Goal: Task Accomplishment & Management: Complete application form

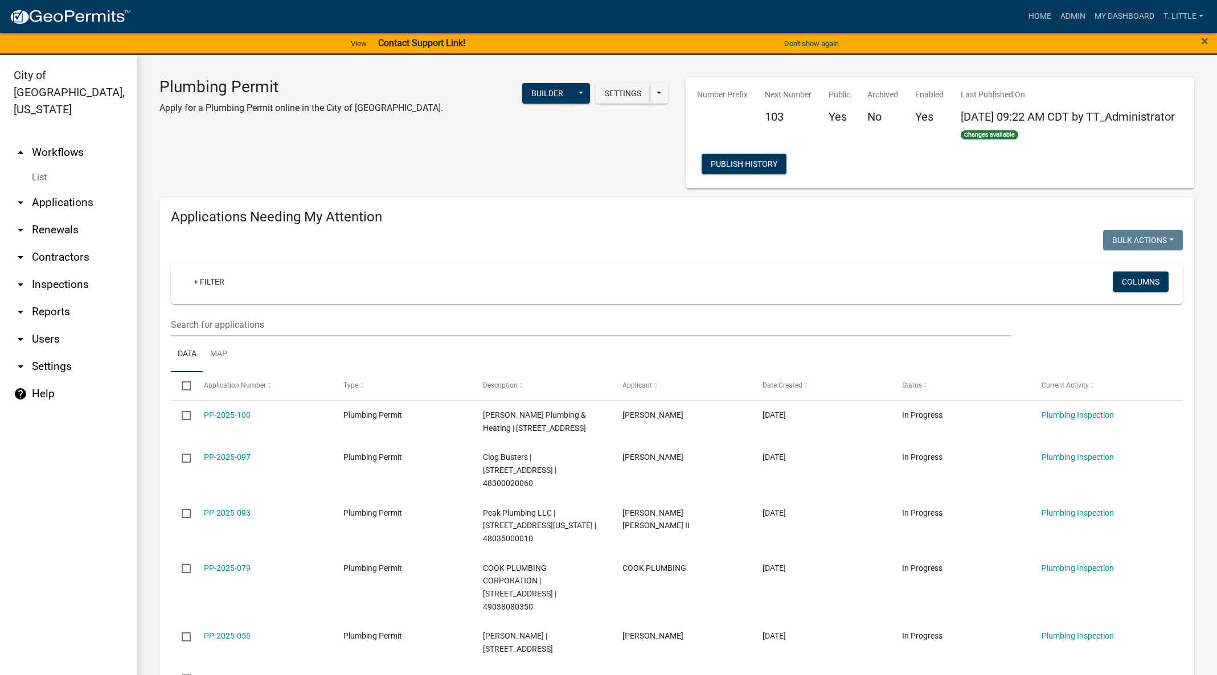
select select "3: 100"
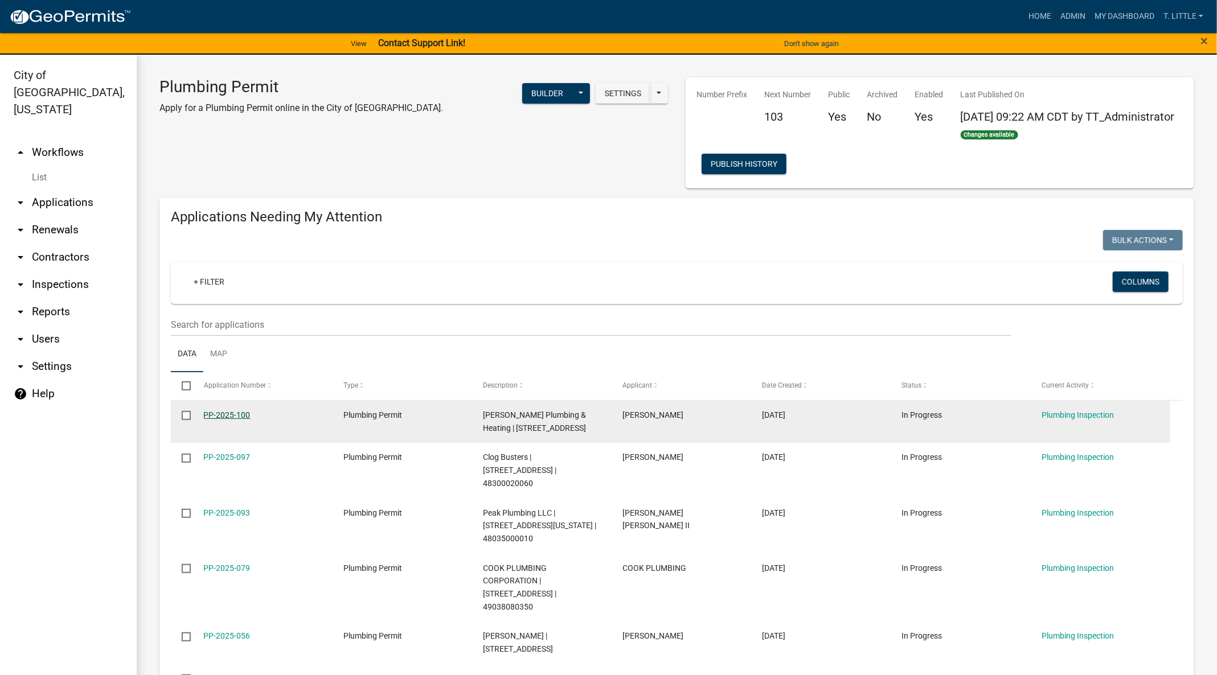
click at [243, 416] on link "PP-2025-100" at bounding box center [227, 414] width 47 height 9
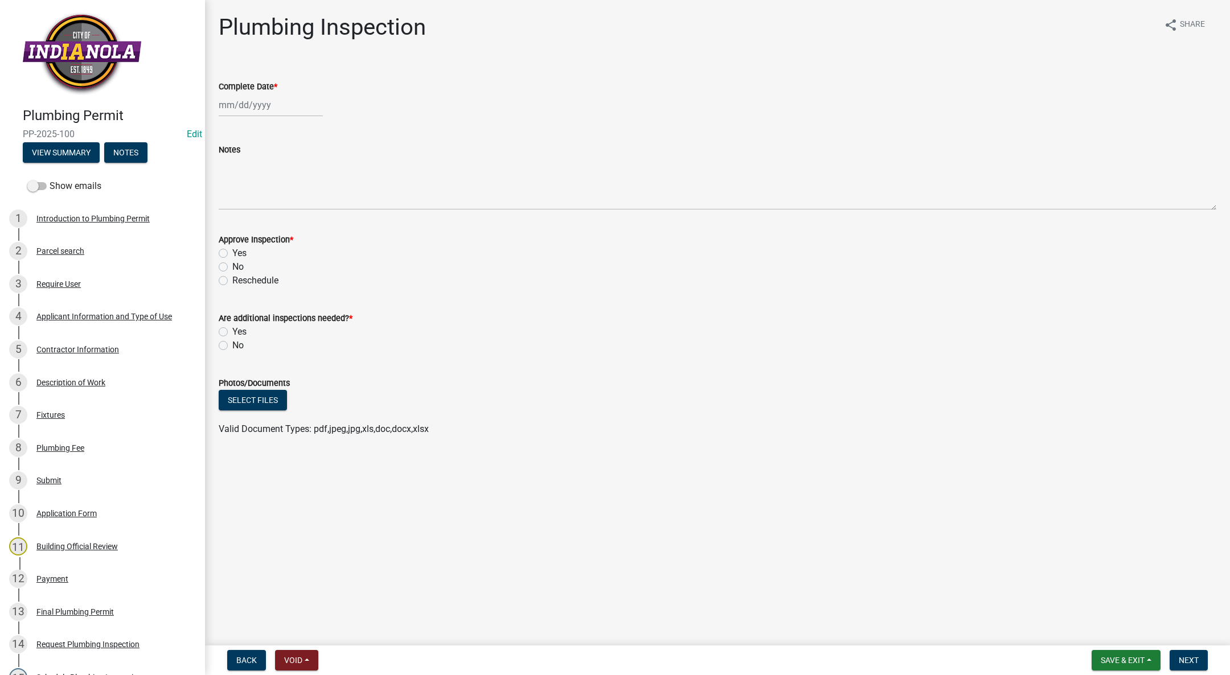
select select "9"
select select "2025"
click at [251, 108] on div "[PERSON_NAME] Feb Mar Apr [PERSON_NAME][DATE] Oct Nov [DATE] 1526 1527 1528 152…" at bounding box center [271, 104] width 104 height 23
click at [246, 200] on div "16" at bounding box center [248, 202] width 18 height 18
type input "[DATE]"
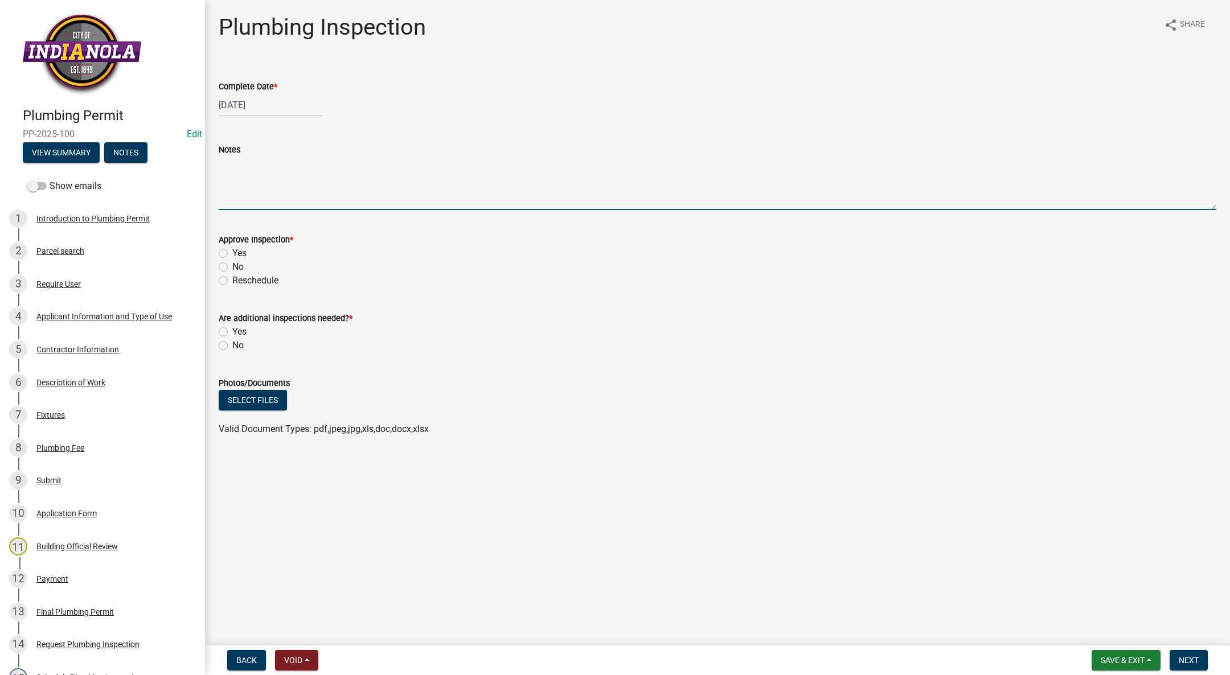
click at [243, 197] on textarea "Notes" at bounding box center [717, 184] width 997 height 54
type textarea "A"
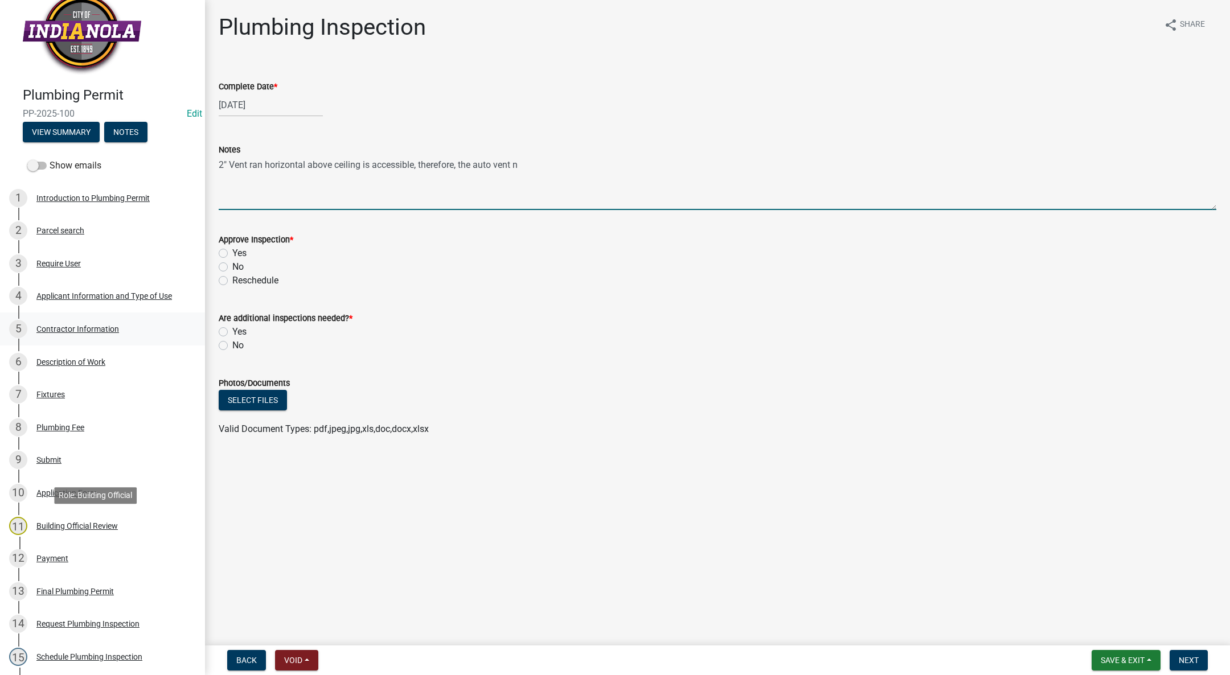
scroll to position [19, 0]
type textarea "2" Vent ran horizontal above ceiling is accessible, therefore, the auto vent n"
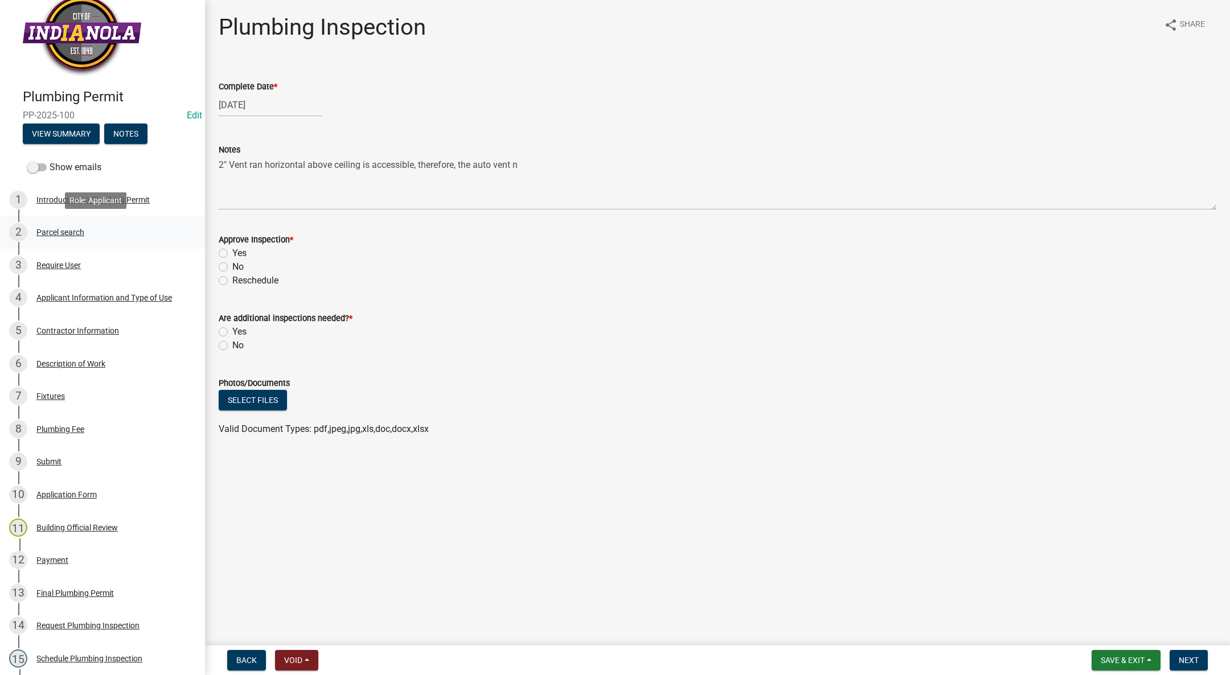
click at [55, 229] on div "Parcel search" at bounding box center [60, 232] width 48 height 8
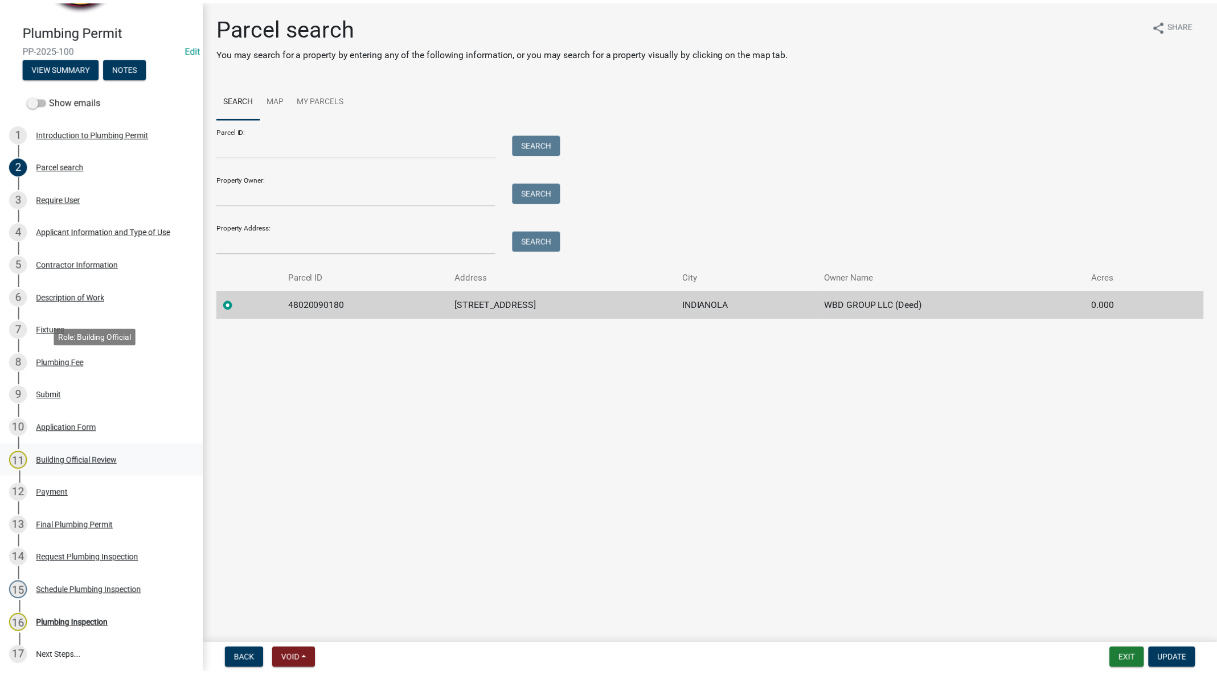
scroll to position [190, 0]
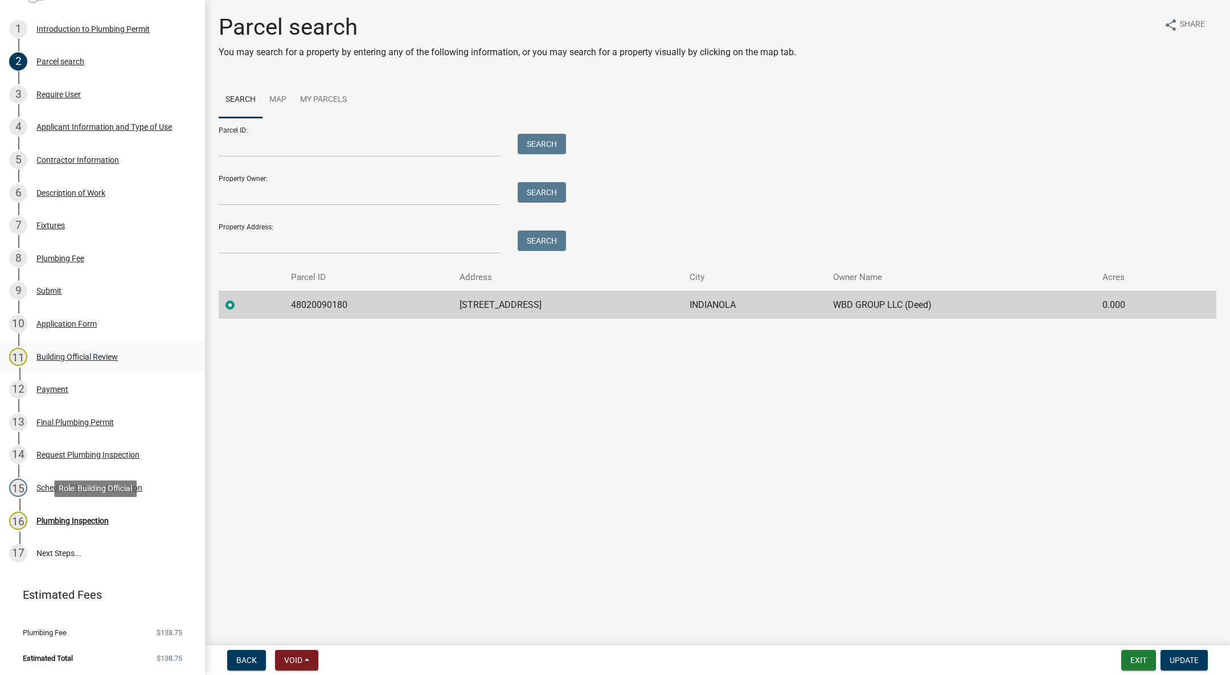
click at [100, 517] on div "Plumbing Inspection" at bounding box center [72, 521] width 72 height 8
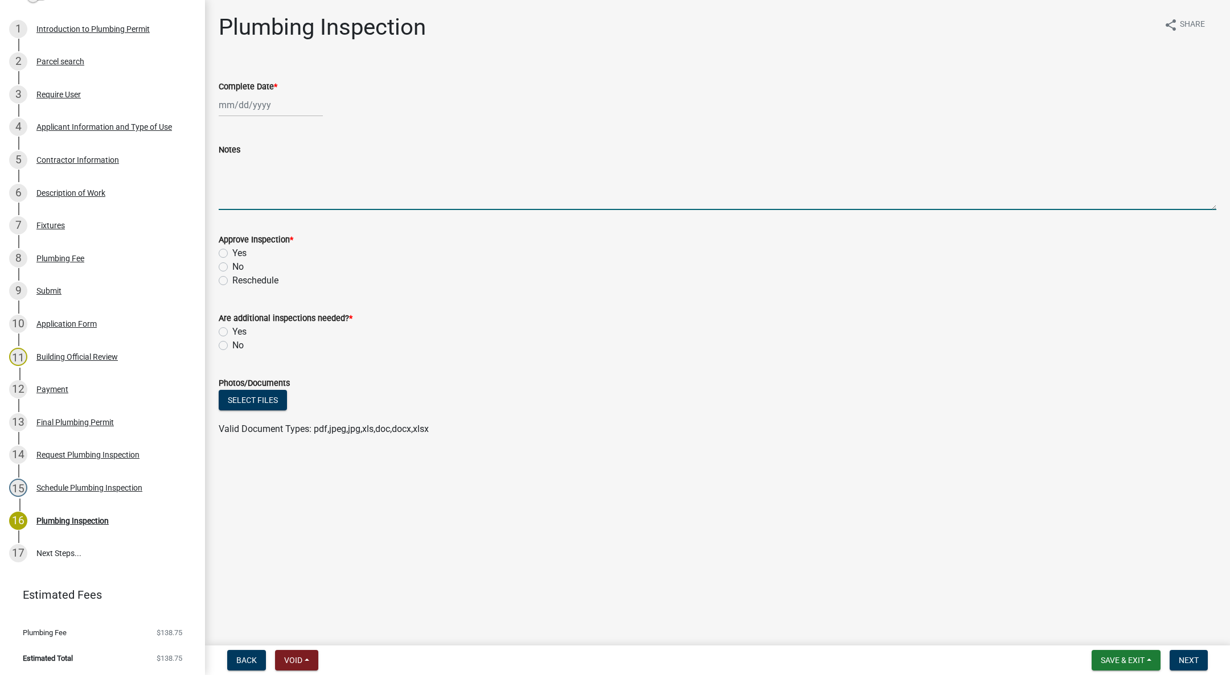
click at [314, 169] on textarea "Notes" at bounding box center [717, 184] width 997 height 54
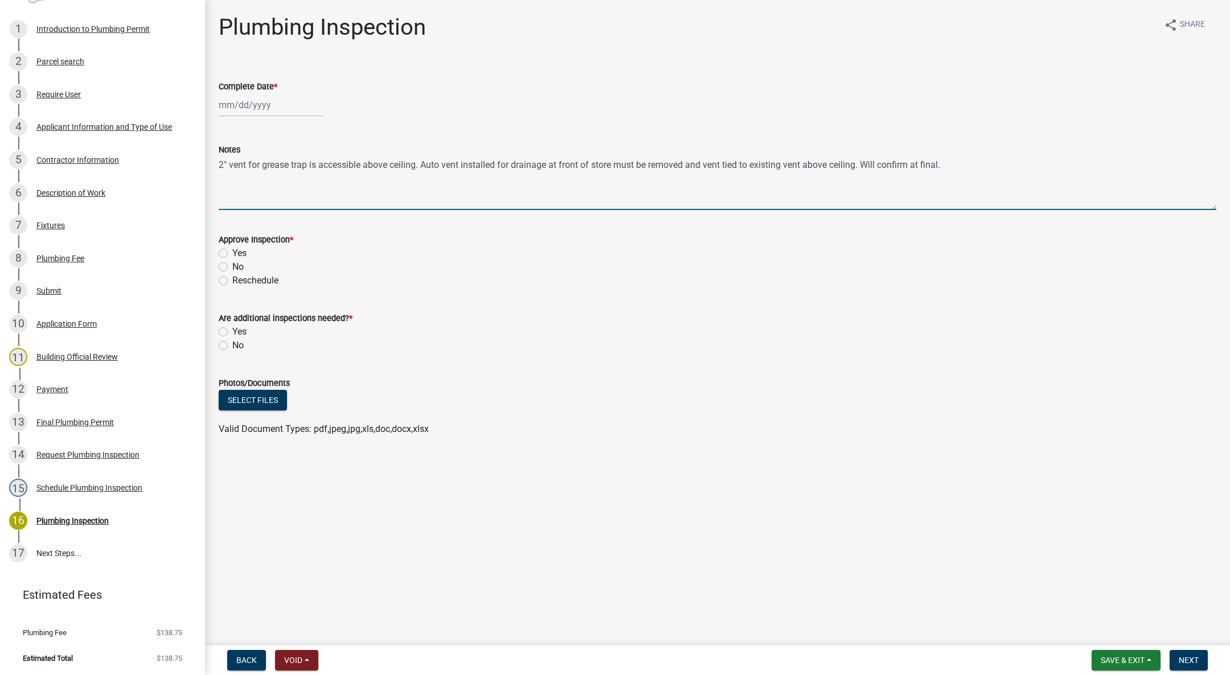
type textarea "2" vent for grease trap is accessible above ceiling. Auto vent installed for dr…"
click at [266, 100] on div at bounding box center [271, 104] width 104 height 23
select select "9"
select select "2025"
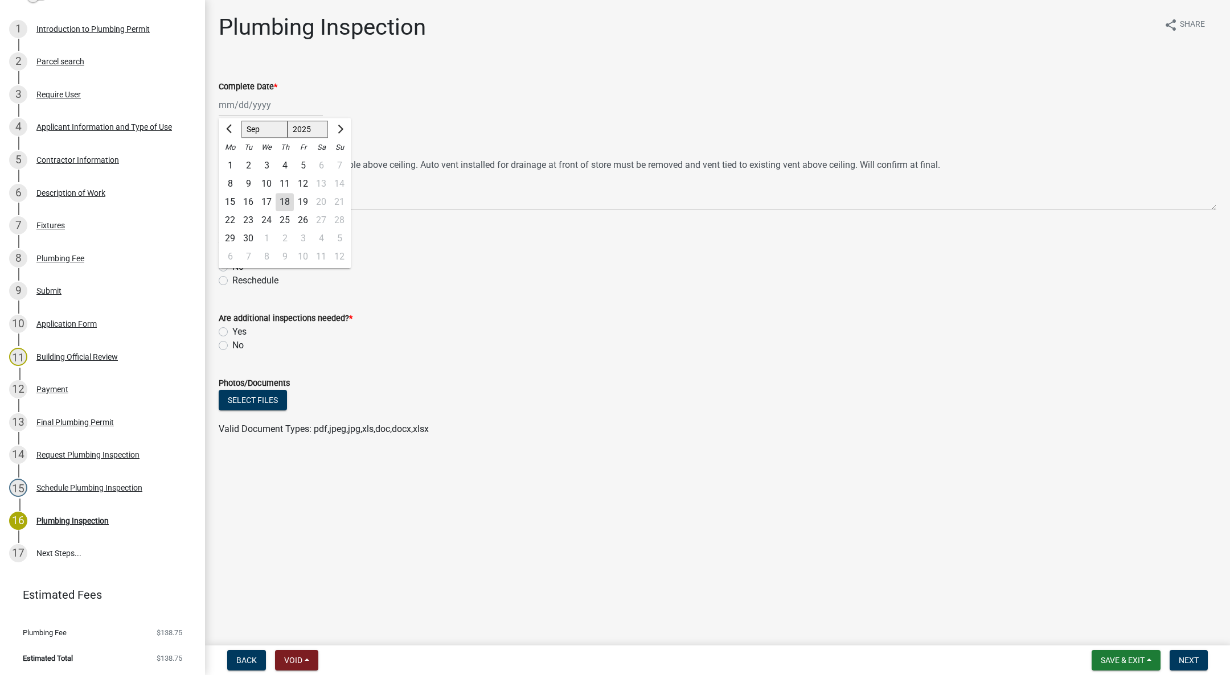
click at [244, 196] on div "16" at bounding box center [248, 202] width 18 height 18
type input "[DATE]"
click at [232, 253] on label "Yes" at bounding box center [239, 253] width 14 height 14
click at [232, 253] on input "Yes" at bounding box center [235, 249] width 7 height 7
radio input "true"
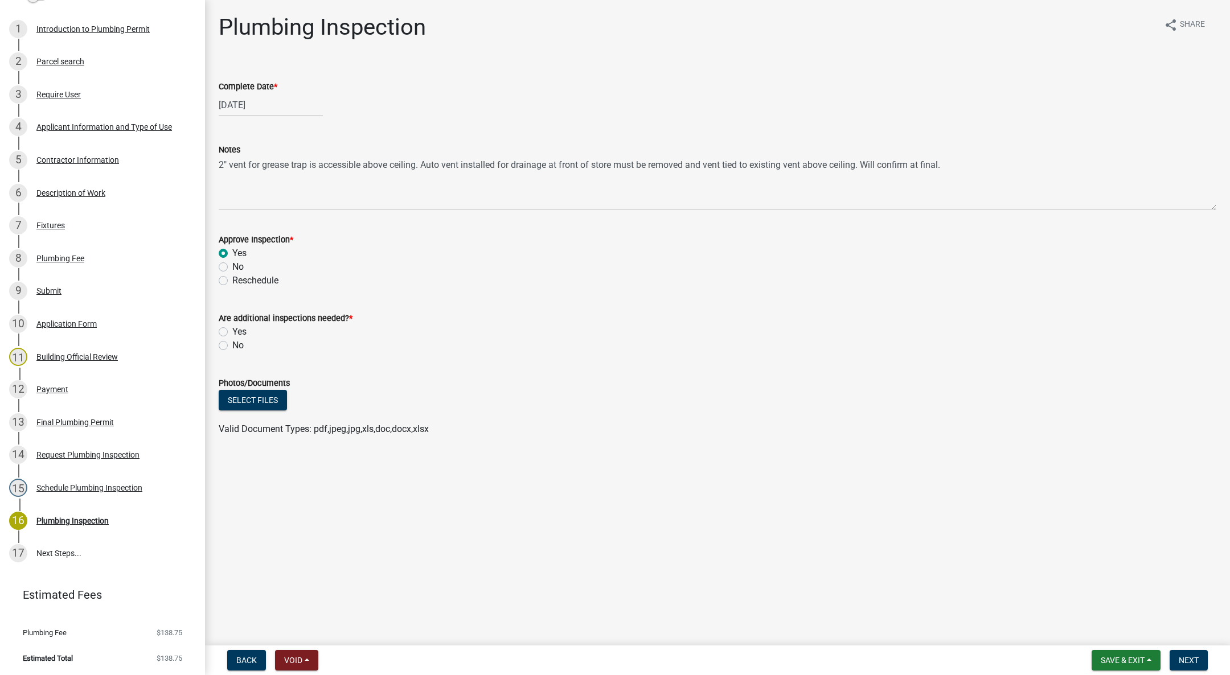
click at [232, 335] on label "Yes" at bounding box center [239, 332] width 14 height 14
click at [232, 332] on input "Yes" at bounding box center [235, 328] width 7 height 7
radio input "true"
click at [1180, 660] on span "Next" at bounding box center [1188, 660] width 20 height 9
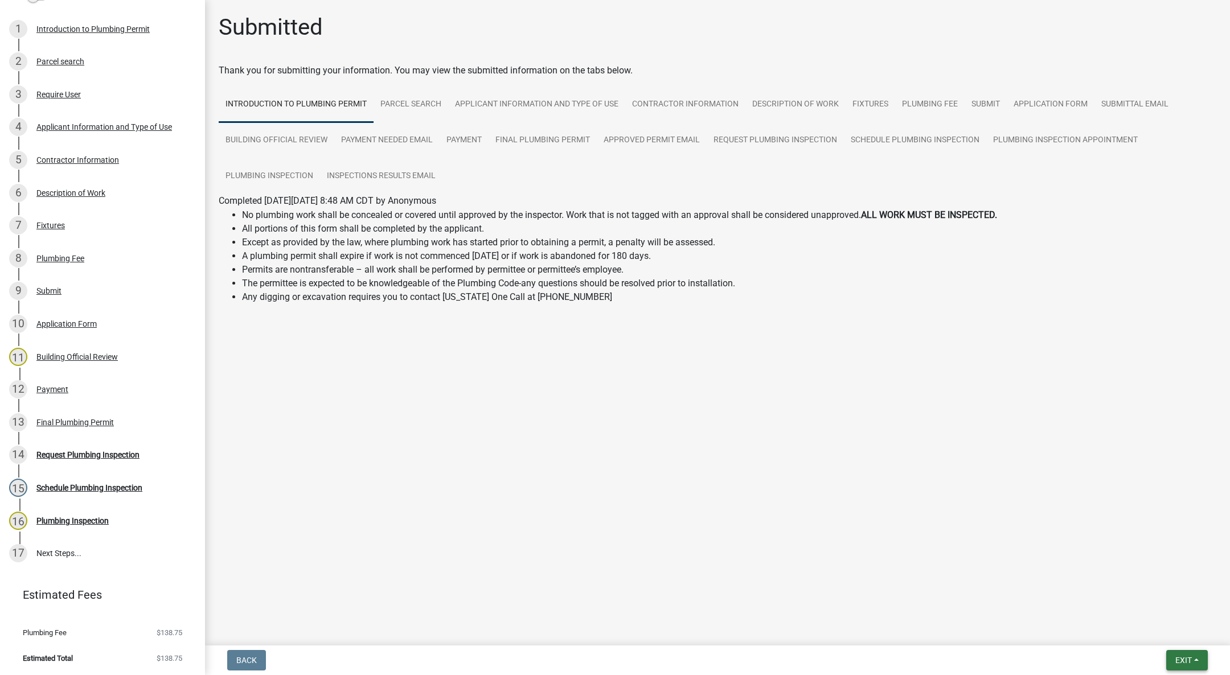
click at [1186, 660] on span "Exit" at bounding box center [1183, 660] width 17 height 9
click at [1168, 634] on button "Save & Exit" at bounding box center [1161, 630] width 91 height 27
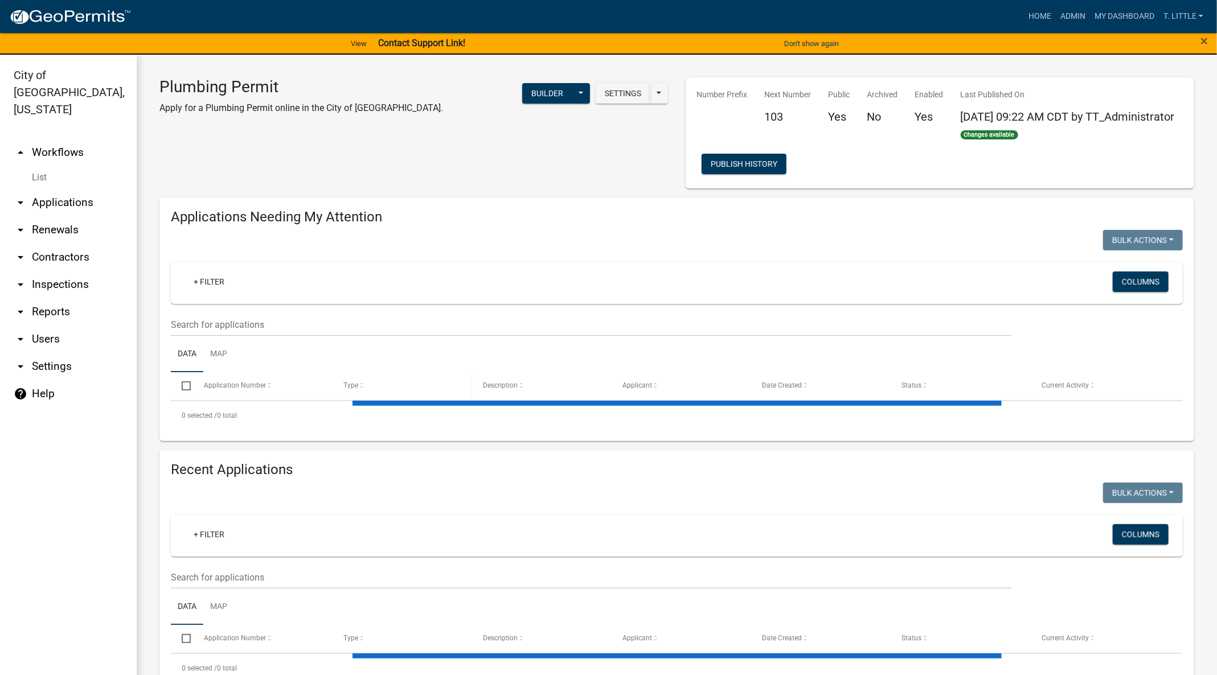
select select "3: 100"
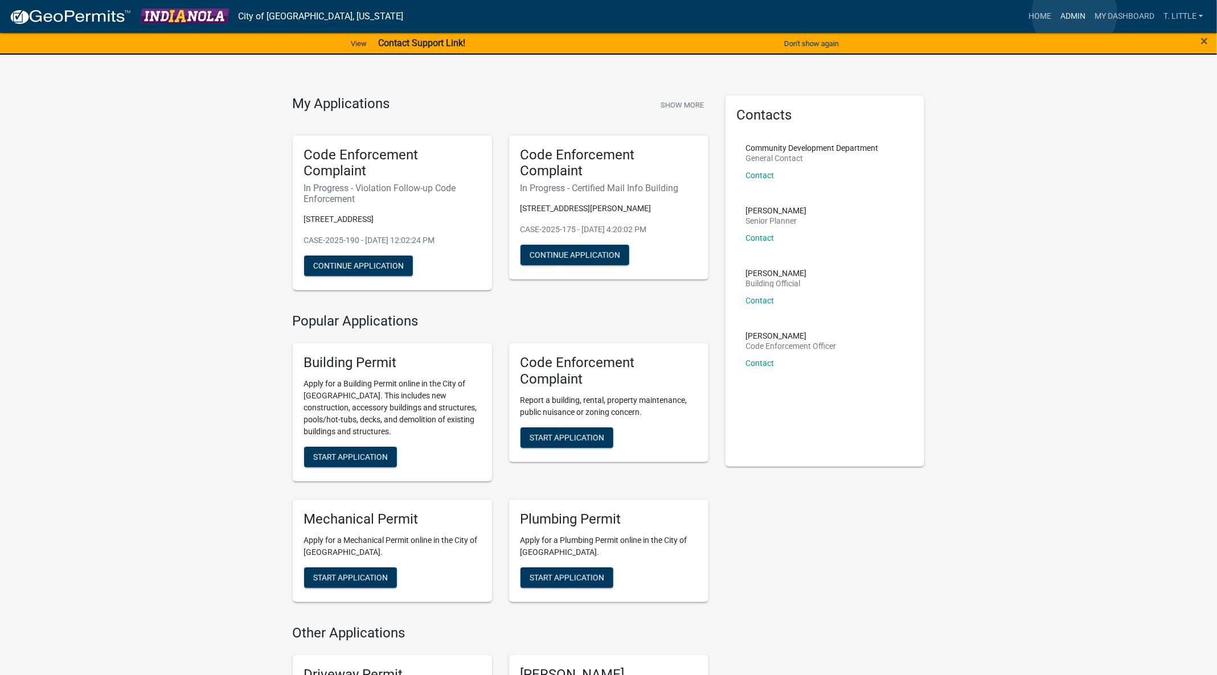
click at [1074, 14] on link "Admin" at bounding box center [1072, 17] width 34 height 22
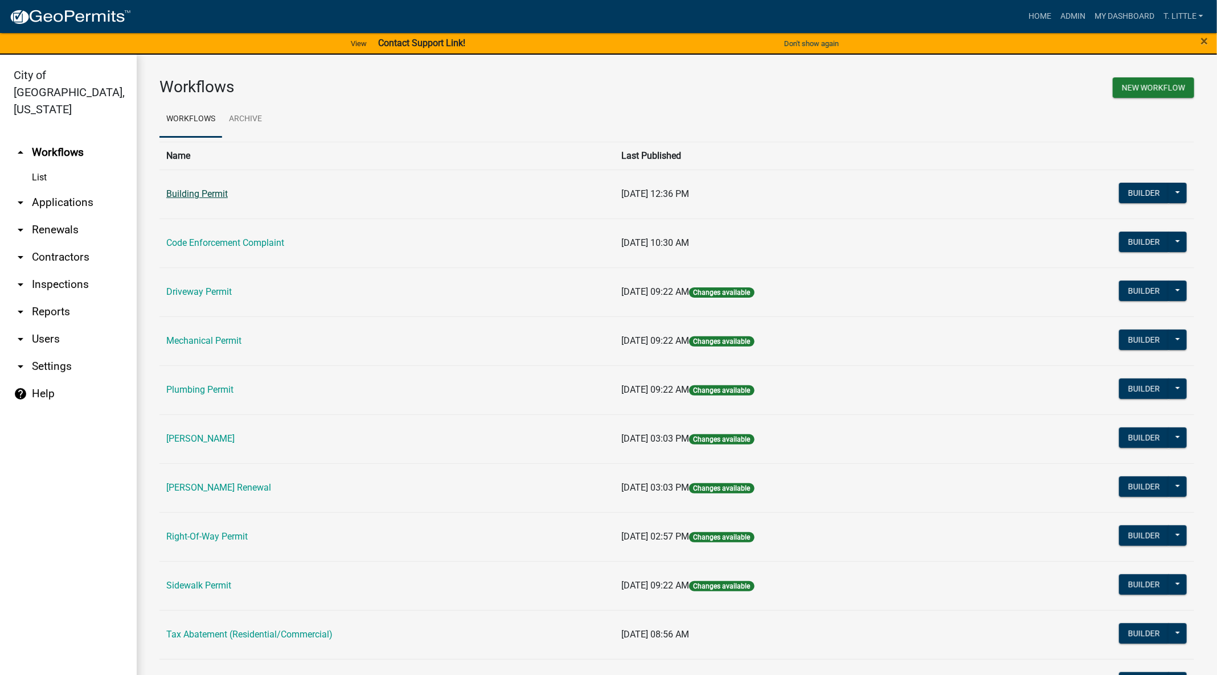
click at [216, 191] on link "Building Permit" at bounding box center [196, 193] width 61 height 11
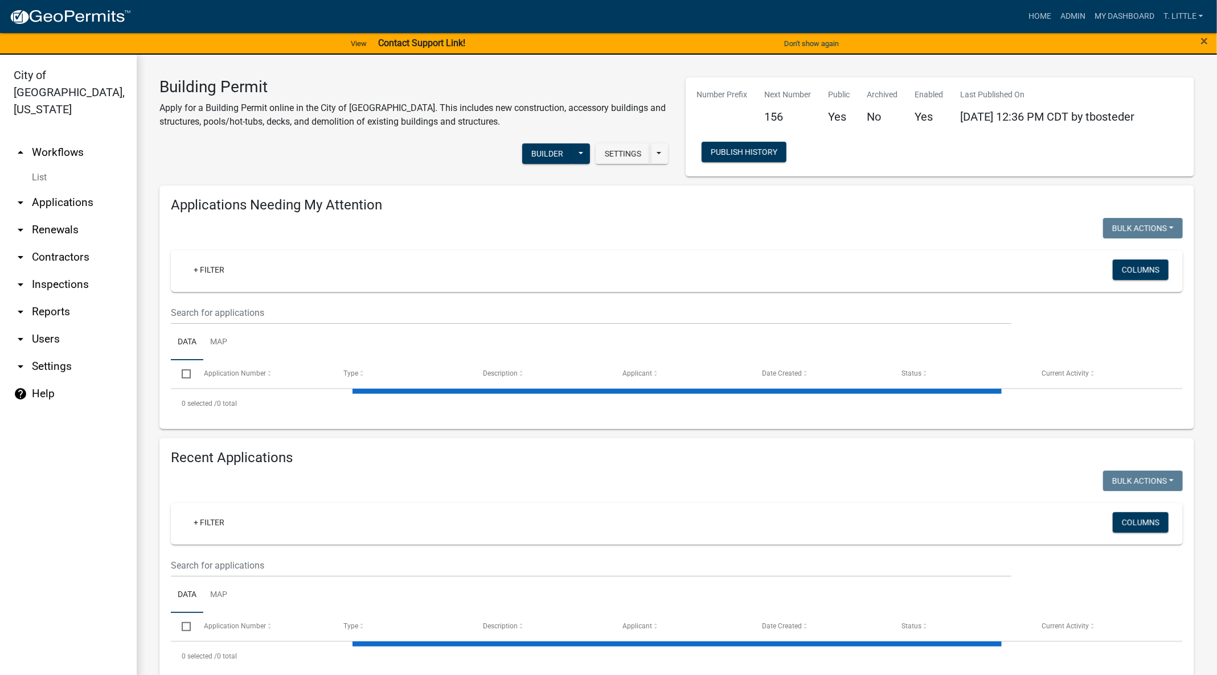
select select "3: 100"
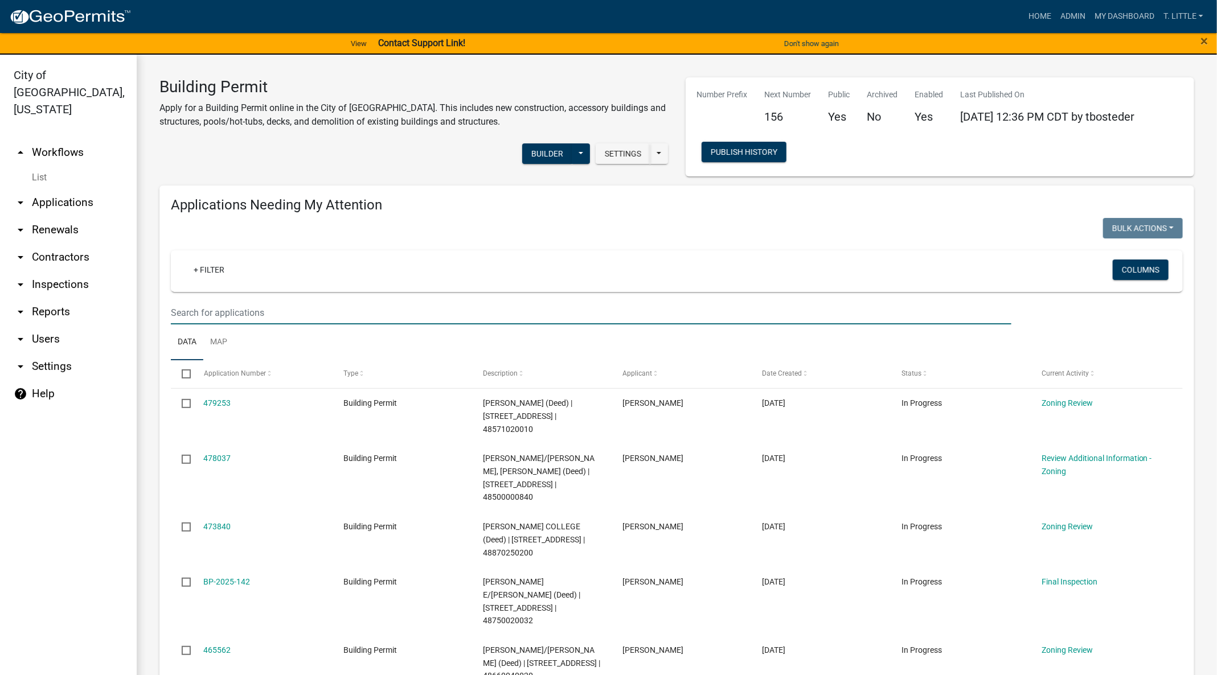
click at [277, 308] on input "text" at bounding box center [591, 312] width 840 height 23
type input "Muddy"
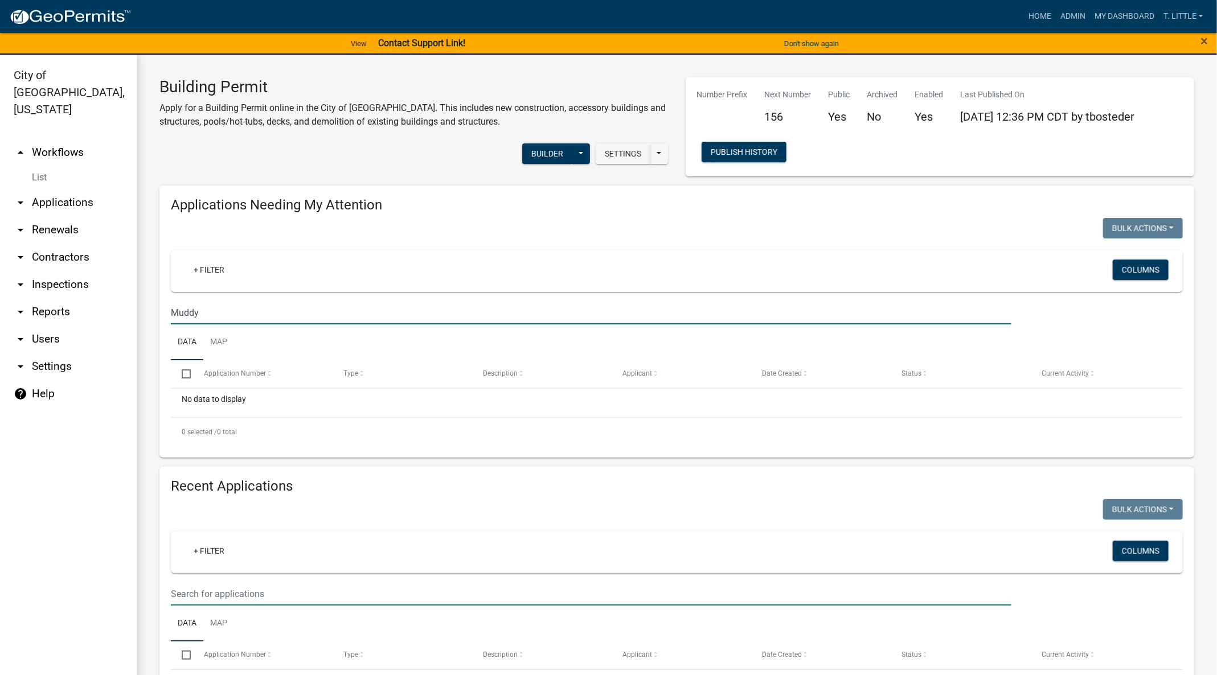
click at [506, 589] on input "text" at bounding box center [591, 593] width 840 height 23
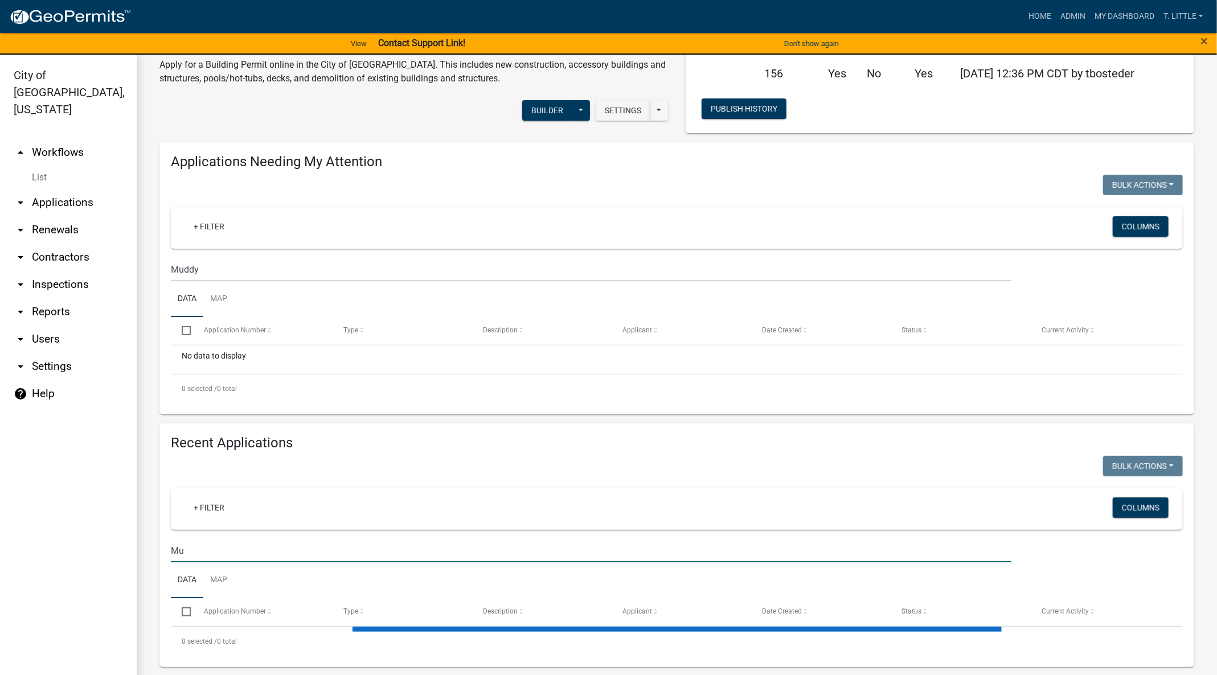
type input "M"
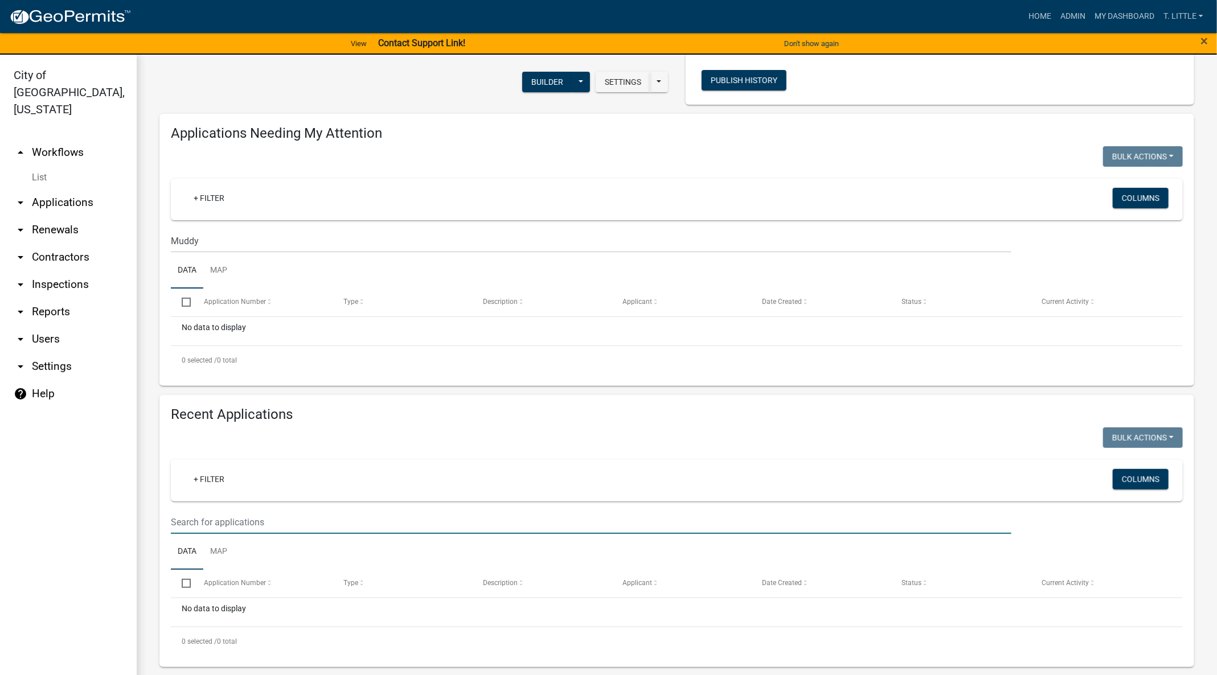
scroll to position [72, 0]
type input "I"
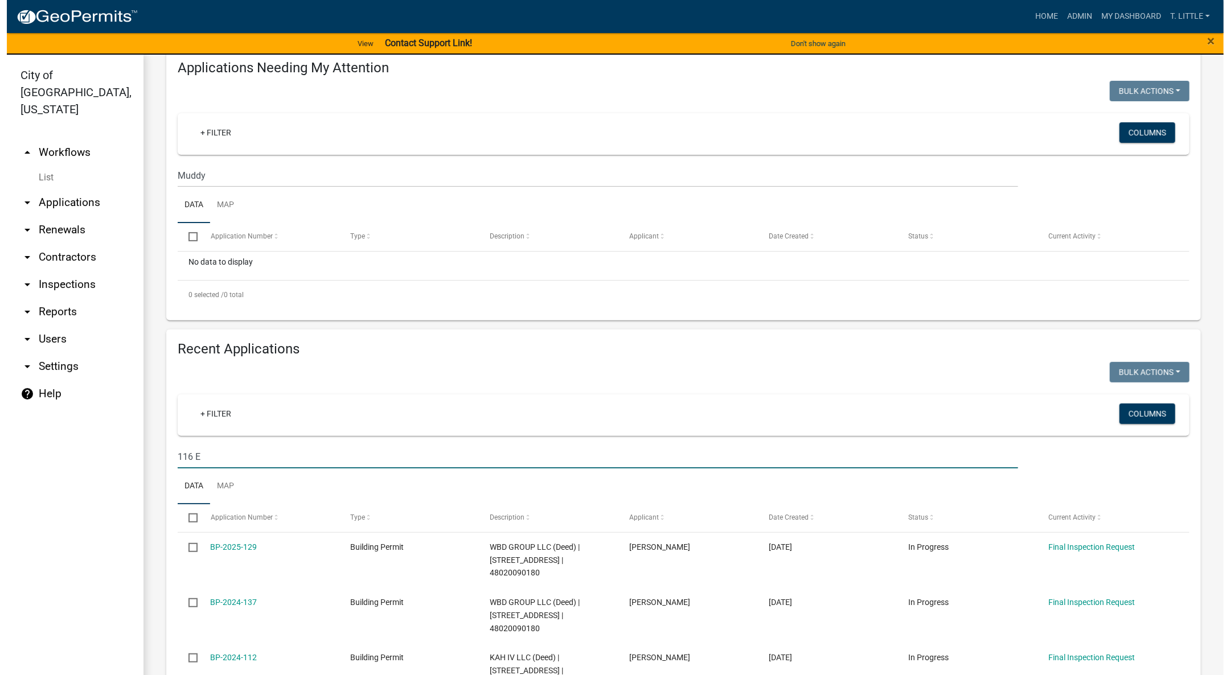
scroll to position [174, 0]
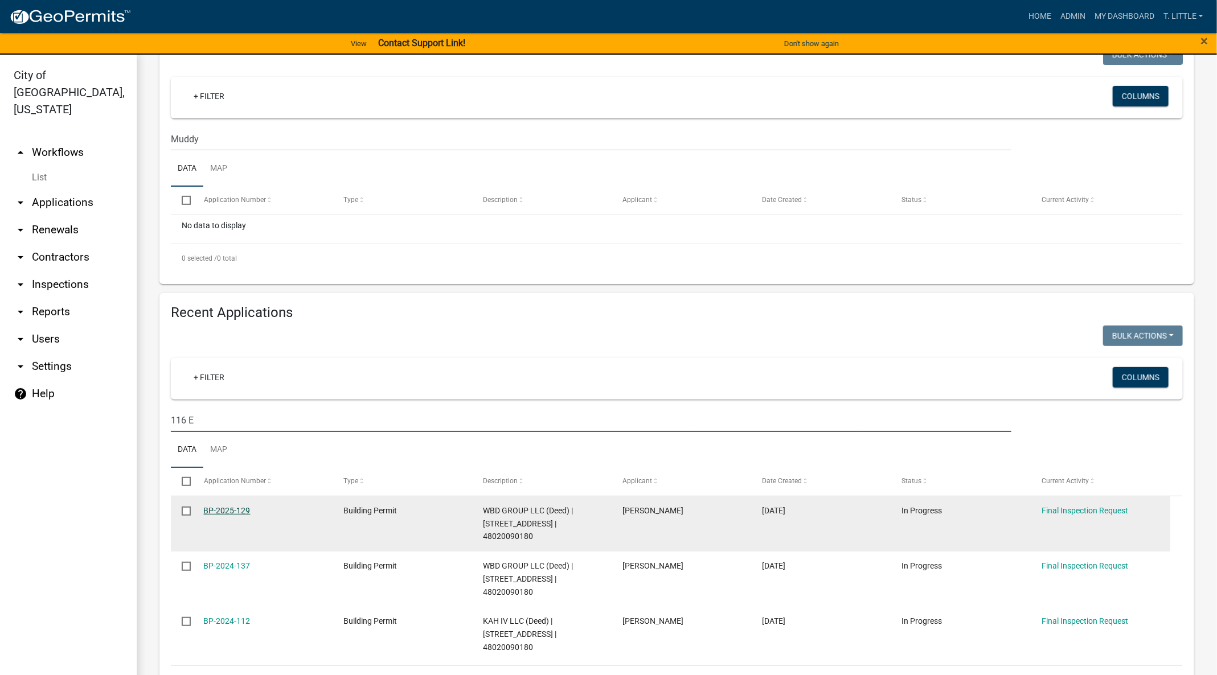
type input "116 E"
click at [232, 506] on link "BP-2025-129" at bounding box center [227, 510] width 47 height 9
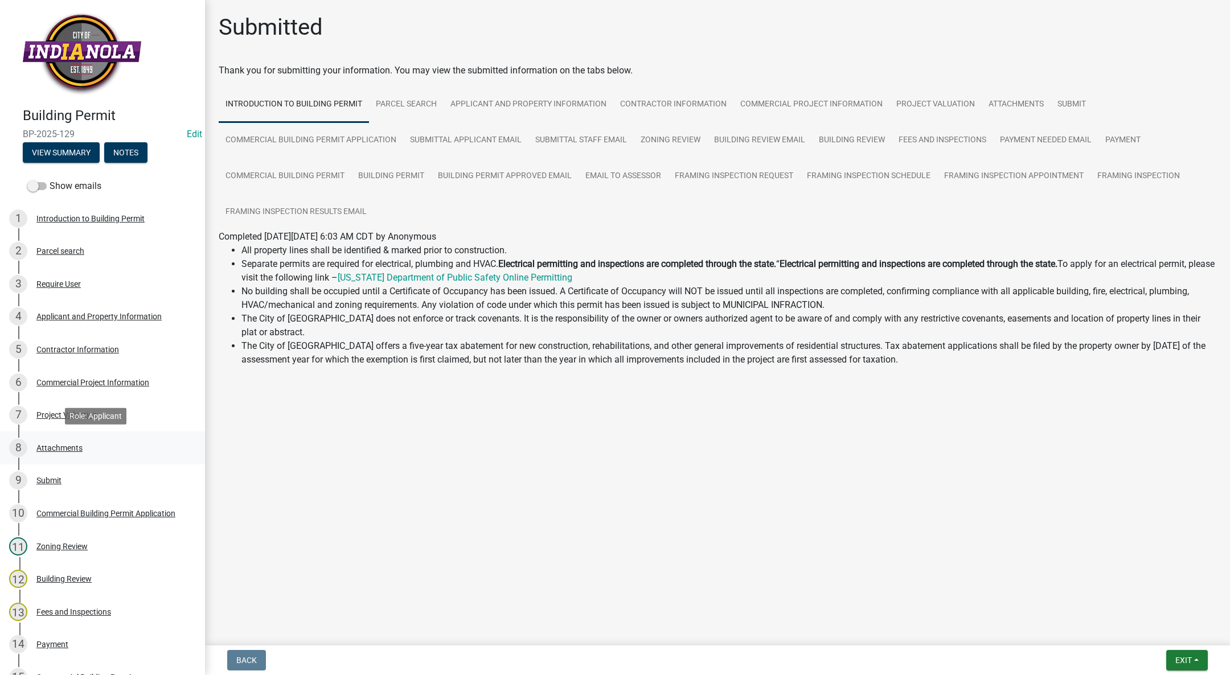
click at [77, 452] on div "8 Attachments" at bounding box center [98, 448] width 178 height 18
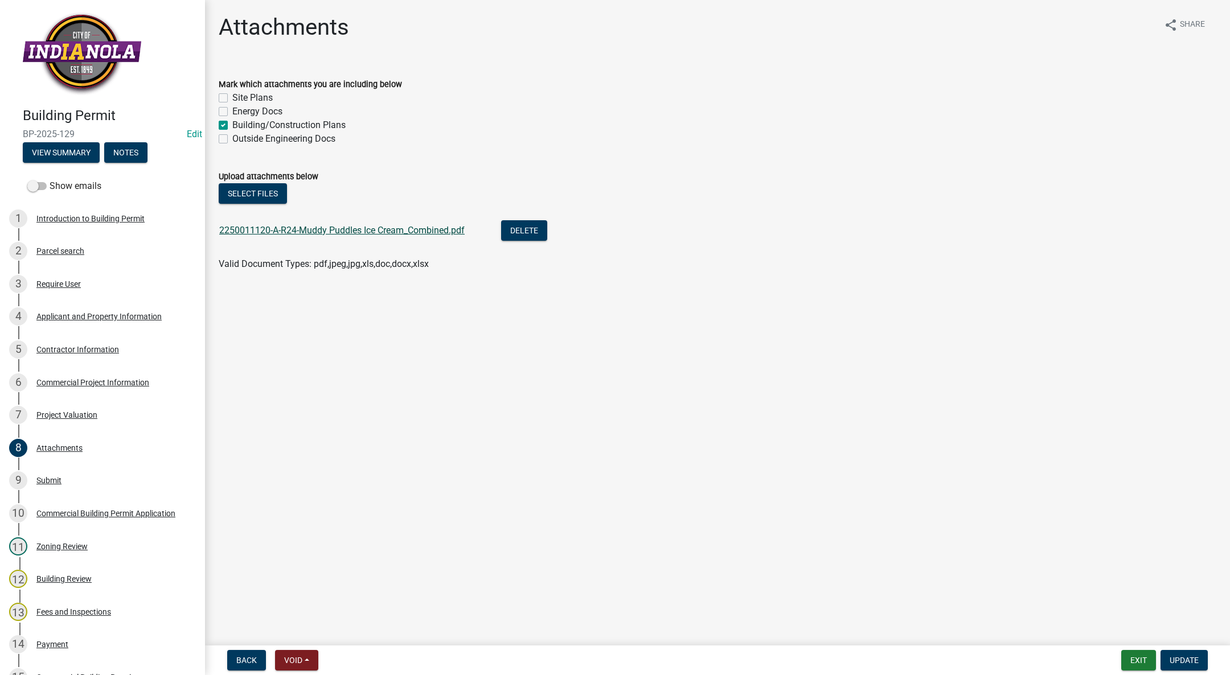
click at [289, 229] on link "2250011120-A-R24-Muddy Puddles Ice Cream_Combined.pdf" at bounding box center [341, 230] width 245 height 11
